Goal: Task Accomplishment & Management: Manage account settings

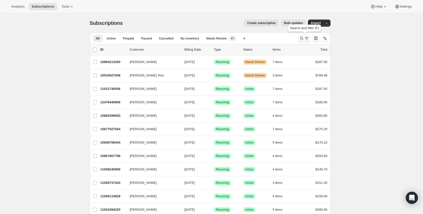
click at [304, 39] on icon "Search and filter results" at bounding box center [301, 38] width 5 height 5
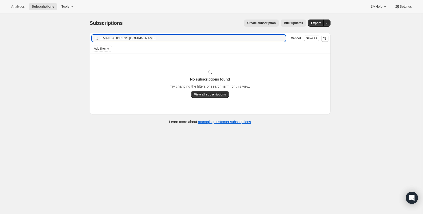
type input "[EMAIL_ADDRESS][DOMAIN_NAME]"
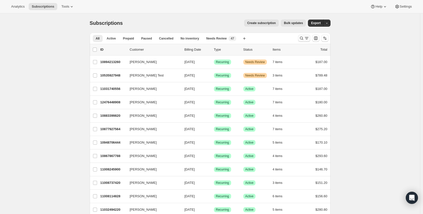
click at [309, 39] on icon "Search and filter results" at bounding box center [306, 38] width 5 height 5
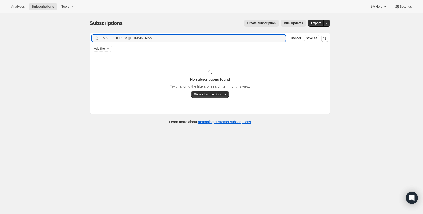
type input "[EMAIL_ADDRESS][DOMAIN_NAME]"
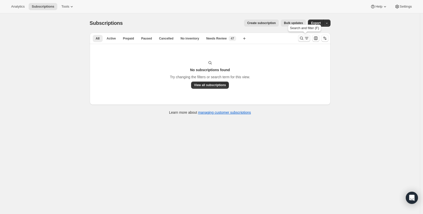
click at [305, 38] on icon "Search and filter results" at bounding box center [306, 38] width 5 height 5
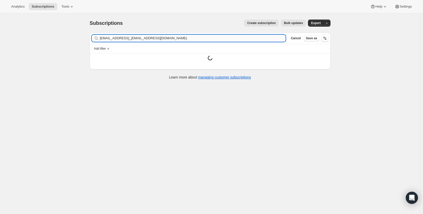
click at [176, 40] on input "[EMAIL_ADDRESS]_[EMAIL_ADDRESS][DOMAIN_NAME]" at bounding box center [193, 38] width 186 height 7
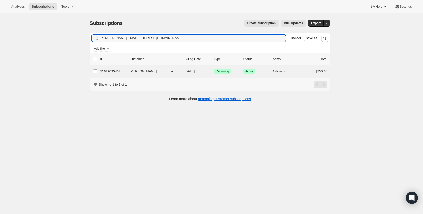
type input "[PERSON_NAME][EMAIL_ADDRESS][DOMAIN_NAME]"
click at [121, 72] on p "11032035468" at bounding box center [112, 71] width 25 height 5
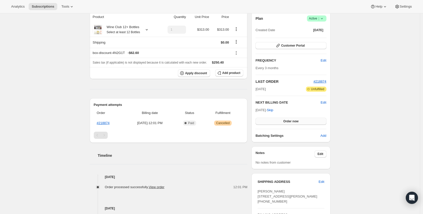
scroll to position [57, 0]
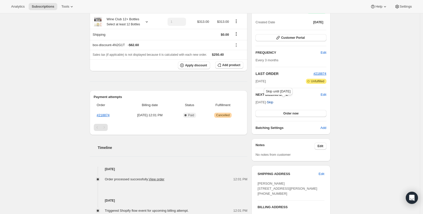
click at [273, 101] on span "Skip" at bounding box center [270, 102] width 6 height 5
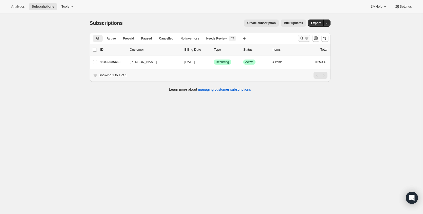
click at [304, 38] on icon "Search and filter results" at bounding box center [301, 38] width 5 height 5
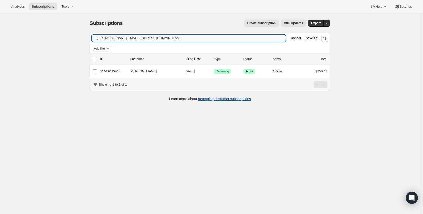
click at [144, 39] on input "[PERSON_NAME][EMAIL_ADDRESS][DOMAIN_NAME]" at bounding box center [193, 38] width 186 height 7
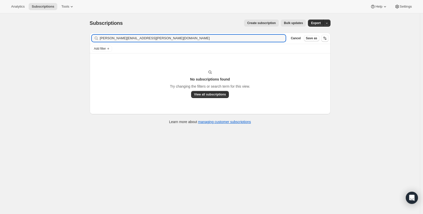
type input "Kate.wolosky@gmail.com"
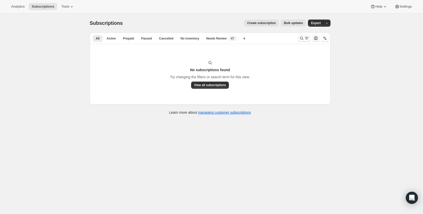
click at [309, 38] on icon "Search and filter results" at bounding box center [306, 38] width 5 height 5
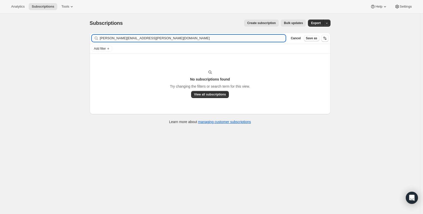
click at [194, 37] on input "Kate.wolosky@gmail.com" at bounding box center [193, 38] width 186 height 7
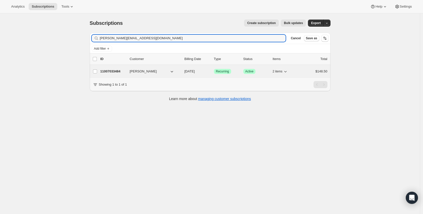
type input "rodney@hicksandassociates.com"
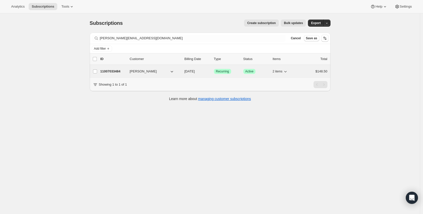
click at [123, 70] on p "11007033484" at bounding box center [112, 71] width 25 height 5
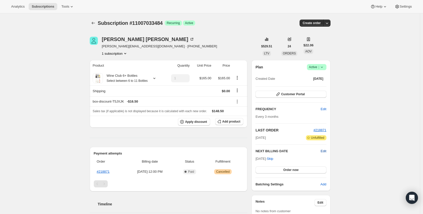
click at [325, 150] on span "Edit" at bounding box center [324, 151] width 6 height 5
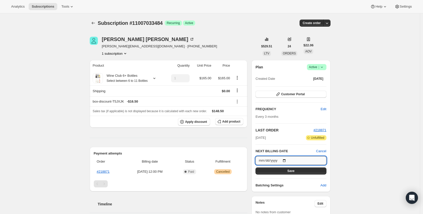
click at [286, 159] on input "2025-12-26" at bounding box center [291, 160] width 71 height 9
type input "2025-11-15"
click at [295, 172] on span "Save" at bounding box center [290, 171] width 7 height 4
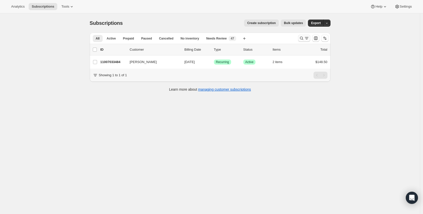
click at [306, 37] on icon "Search and filter results" at bounding box center [306, 38] width 5 height 5
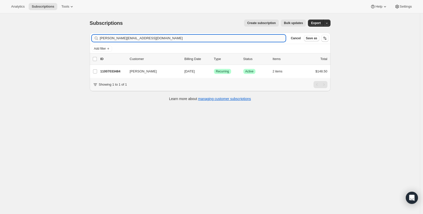
click at [221, 38] on input "rodney@hicksandassociates.com" at bounding box center [193, 38] width 186 height 7
type input "[EMAIL_ADDRESS][DOMAIN_NAME]"
click at [113, 71] on p "10821730444" at bounding box center [112, 71] width 25 height 5
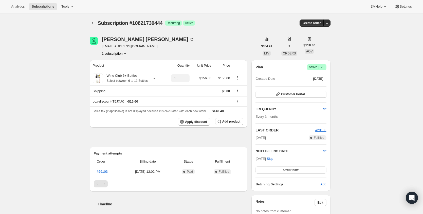
click at [321, 69] on icon at bounding box center [321, 67] width 5 height 5
click at [312, 87] on span "Cancel subscription" at bounding box center [316, 86] width 29 height 4
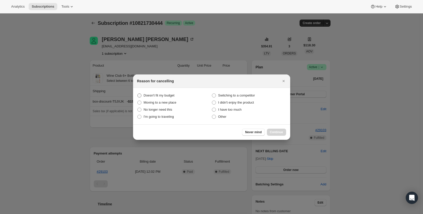
click at [165, 96] on span "Doesn't fit my budget" at bounding box center [159, 96] width 31 height 4
click at [138, 94] on budget "Doesn't fit my budget" at bounding box center [137, 94] width 0 height 0
radio budget "true"
click at [283, 132] on span "Continue" at bounding box center [276, 132] width 13 height 4
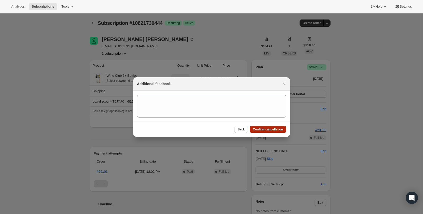
click at [283, 132] on button "Confirm cancellation" at bounding box center [268, 129] width 36 height 7
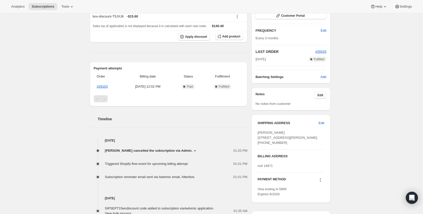
scroll to position [12, 0]
